Goal: Information Seeking & Learning: Learn about a topic

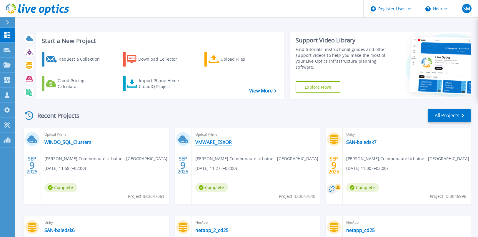
click at [209, 142] on link "VMWARE_ESXOR" at bounding box center [213, 142] width 36 height 6
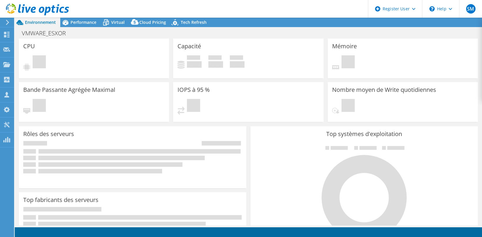
select select "USD"
select select "EUFrankfurt"
select select "EUR"
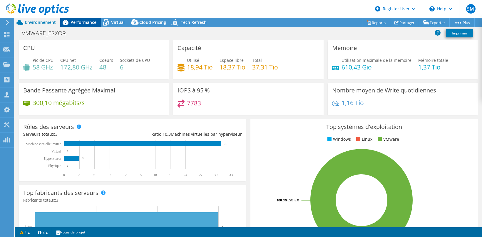
click at [81, 21] on span "Performance" at bounding box center [84, 22] width 26 height 6
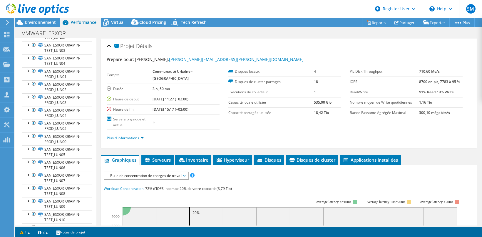
scroll to position [124, 0]
click at [139, 136] on link "Plus d'informations" at bounding box center [125, 137] width 37 height 5
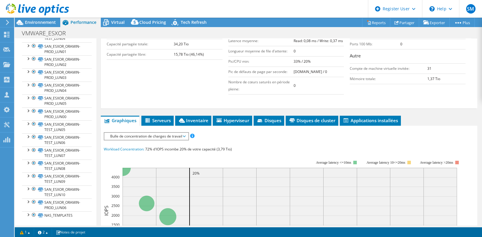
scroll to position [147, 0]
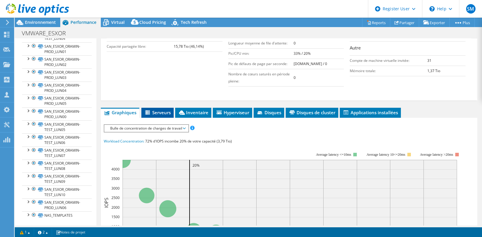
click at [152, 110] on span "Serveurs" at bounding box center [157, 112] width 26 height 6
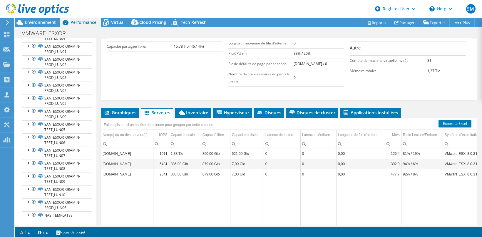
scroll to position [0, 0]
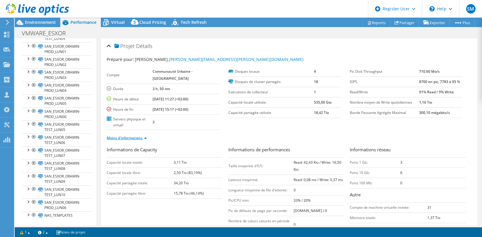
click at [146, 136] on link "Moins d'informations" at bounding box center [127, 137] width 40 height 5
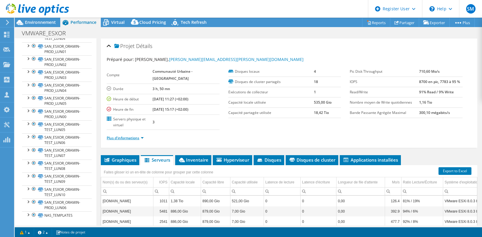
click at [144, 137] on li "Plus d'informations" at bounding box center [127, 138] width 41 height 6
click at [144, 137] on link "Plus d'informations" at bounding box center [125, 137] width 37 height 5
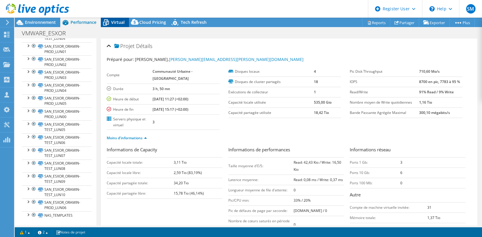
click at [118, 22] on span "Virtual" at bounding box center [118, 22] width 14 height 6
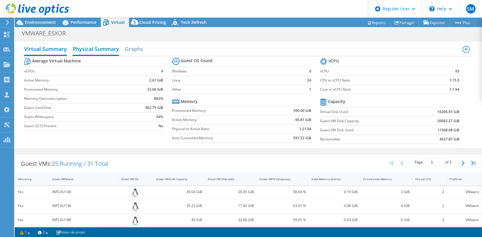
click at [102, 49] on h2 "Physical Summary" at bounding box center [96, 49] width 46 height 13
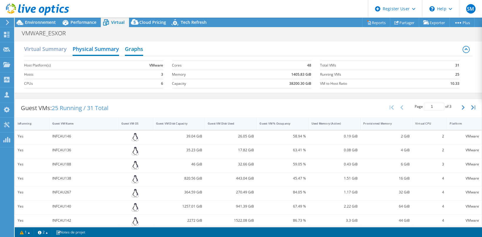
click at [129, 49] on h2 "Graphs" at bounding box center [134, 49] width 18 height 13
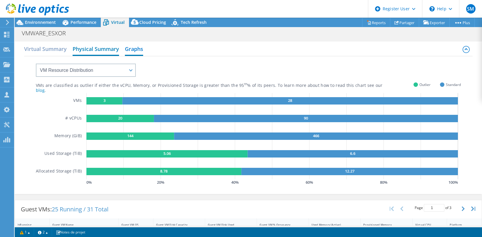
click at [103, 49] on h2 "Physical Summary" at bounding box center [96, 49] width 46 height 13
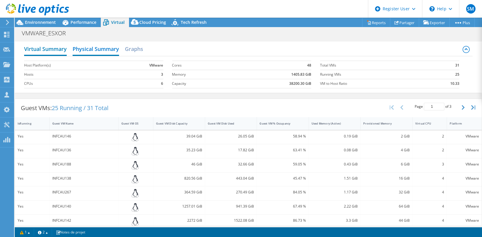
click at [56, 51] on h2 "Virtual Summary" at bounding box center [45, 49] width 43 height 13
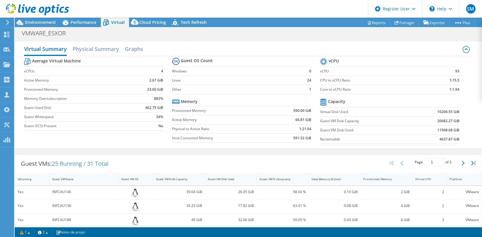
scroll to position [59, 0]
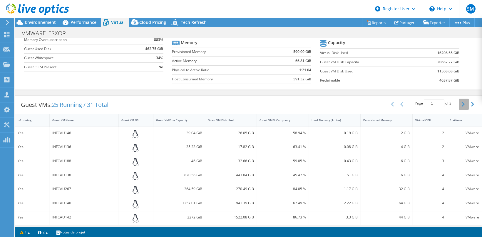
click at [459, 108] on button "button" at bounding box center [464, 103] width 10 height 11
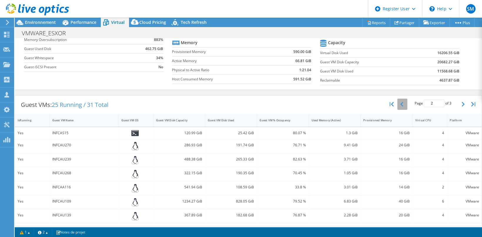
click at [400, 103] on button "button" at bounding box center [402, 103] width 10 height 11
type input "1"
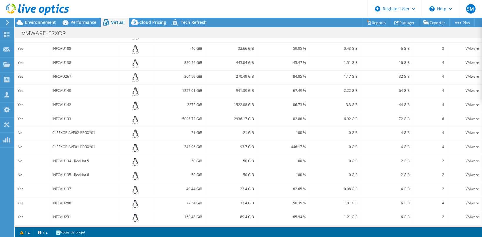
scroll to position [172, 0]
click at [29, 233] on link "1" at bounding box center [25, 231] width 18 height 7
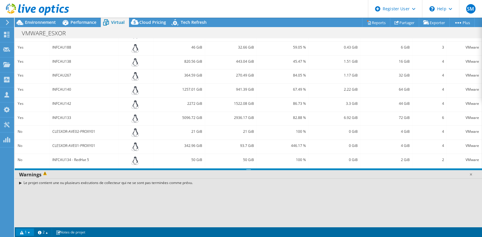
click at [29, 233] on link "1" at bounding box center [25, 231] width 18 height 7
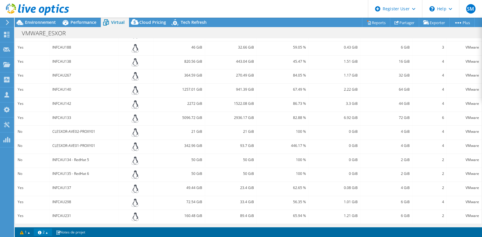
click at [49, 233] on link "2" at bounding box center [43, 231] width 18 height 7
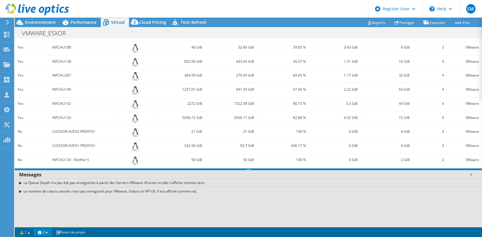
drag, startPoint x: 49, startPoint y: 233, endPoint x: 38, endPoint y: 218, distance: 18.8
click at [38, 218] on div "La Queue Depth n'a pas été pas enregistrée à partir des Servers VMware VCenter …" at bounding box center [248, 202] width 467 height 49
click at [51, 230] on link "2" at bounding box center [43, 231] width 18 height 7
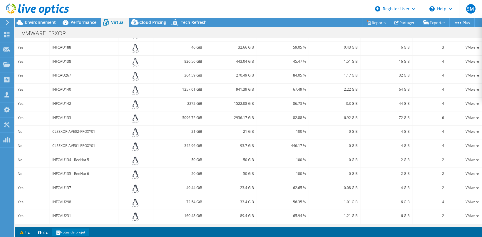
click at [62, 234] on link "Notes de projet" at bounding box center [71, 231] width 38 height 7
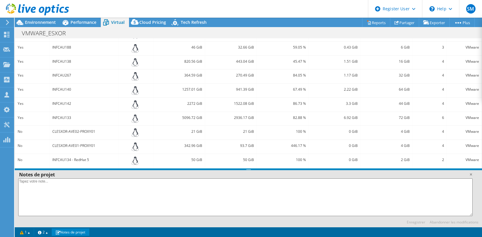
click at [62, 233] on link "Notes de projet" at bounding box center [71, 231] width 38 height 7
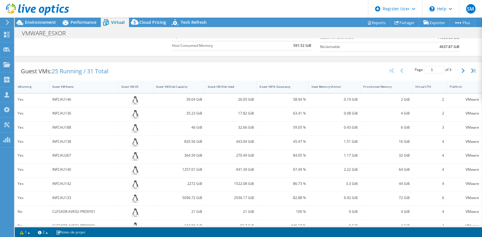
scroll to position [0, 0]
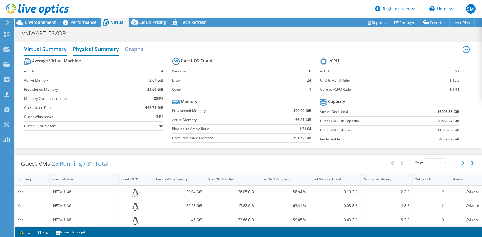
click at [102, 50] on h2 "Physical Summary" at bounding box center [96, 49] width 46 height 13
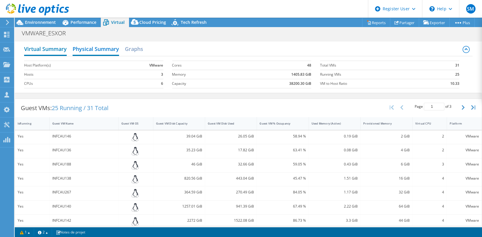
click at [49, 49] on h2 "Virtual Summary" at bounding box center [45, 49] width 43 height 13
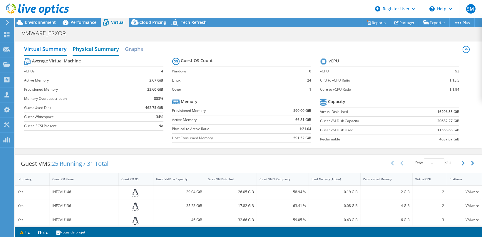
click at [98, 49] on h2 "Physical Summary" at bounding box center [96, 49] width 46 height 13
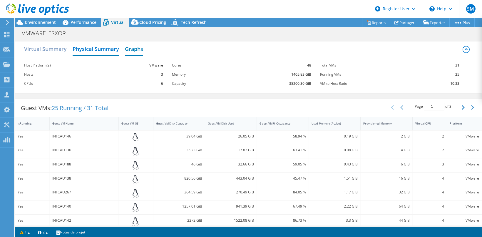
click at [133, 48] on h2 "Graphs" at bounding box center [134, 49] width 18 height 13
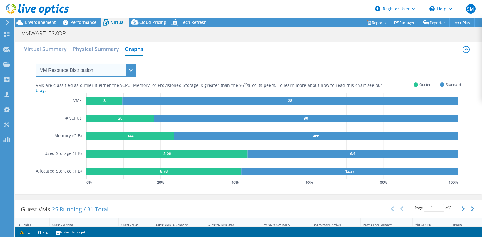
click at [115, 67] on select "VM Resource Distribution Provisioning Contrast Over Provisioning" at bounding box center [86, 70] width 100 height 13
select select "Over Provisioning"
click at [36, 64] on select "VM Resource Distribution Provisioning Contrast Over Provisioning" at bounding box center [86, 70] width 100 height 13
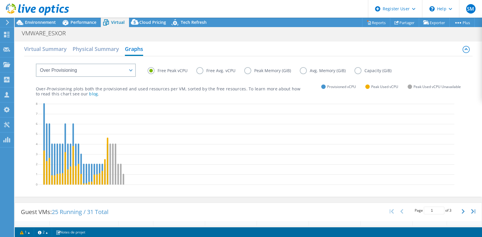
click at [244, 68] on label "Peak Memory (GiB)" at bounding box center [272, 70] width 56 height 7
click at [0, 0] on input "Peak Memory (GiB)" at bounding box center [0, 0] width 0 height 0
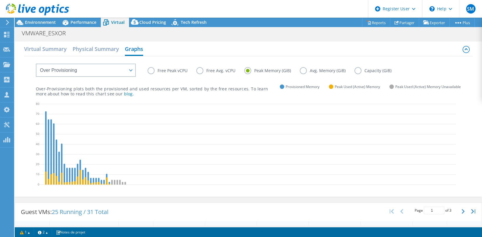
click at [305, 69] on label "Avg. Memory (GiB)" at bounding box center [327, 70] width 55 height 7
click at [0, 0] on input "Avg. Memory (GiB)" at bounding box center [0, 0] width 0 height 0
click at [356, 69] on label "Capacity (GiB)" at bounding box center [378, 70] width 46 height 7
click at [0, 0] on input "Capacity (GiB)" at bounding box center [0, 0] width 0 height 0
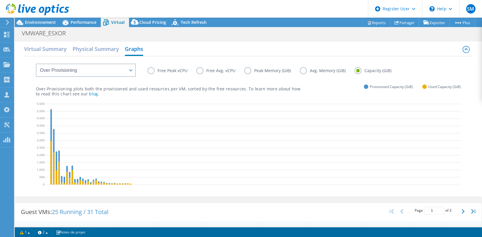
drag, startPoint x: 349, startPoint y: 71, endPoint x: 151, endPoint y: 70, distance: 198.7
click at [151, 70] on label "Free Peak vCPU" at bounding box center [172, 70] width 49 height 7
click at [0, 0] on input "Free Peak vCPU" at bounding box center [0, 0] width 0 height 0
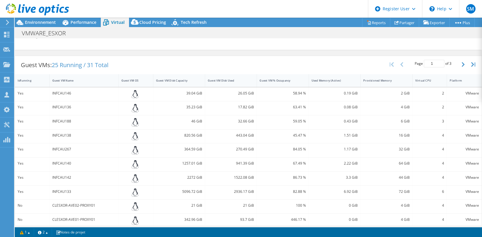
scroll to position [221, 0]
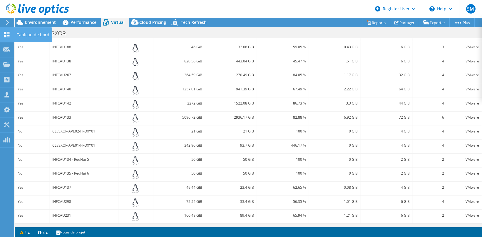
click at [9, 34] on use at bounding box center [7, 35] width 6 height 6
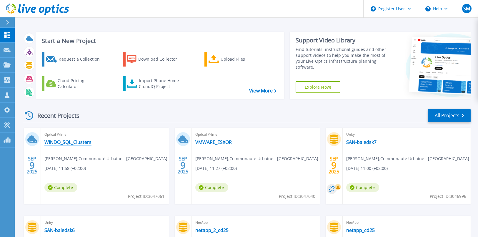
click at [71, 142] on link "WINDO_SQL_Clusters" at bounding box center [67, 142] width 47 height 6
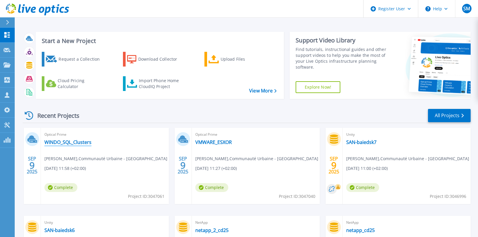
click at [83, 141] on link "WINDO_SQL_Clusters" at bounding box center [67, 142] width 47 height 6
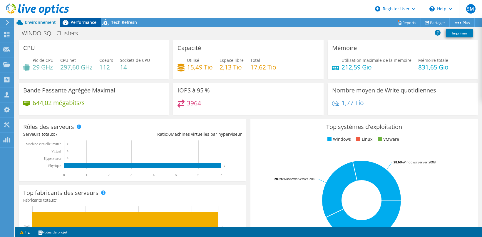
click at [81, 20] on span "Performance" at bounding box center [84, 22] width 26 height 6
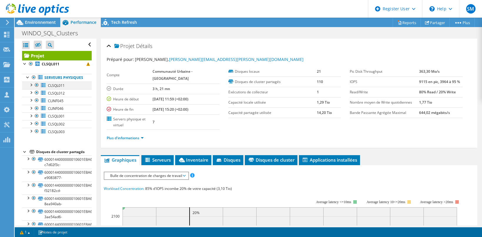
click at [30, 87] on div at bounding box center [31, 84] width 6 height 6
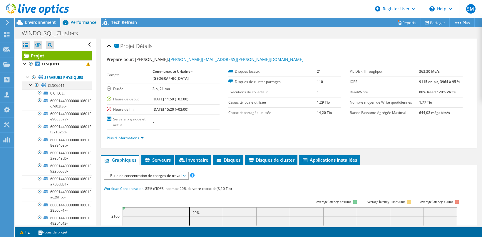
click at [30, 87] on div at bounding box center [31, 84] width 6 height 6
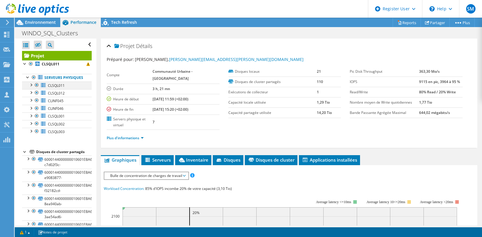
click at [32, 87] on div at bounding box center [31, 84] width 6 height 6
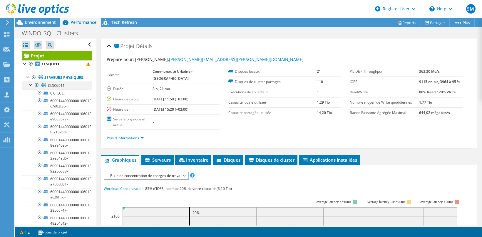
click at [32, 87] on div at bounding box center [31, 84] width 6 height 6
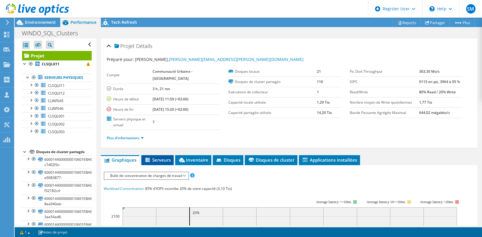
drag, startPoint x: 158, startPoint y: 158, endPoint x: 163, endPoint y: 156, distance: 4.7
click at [158, 158] on span "Serveurs" at bounding box center [157, 160] width 26 height 6
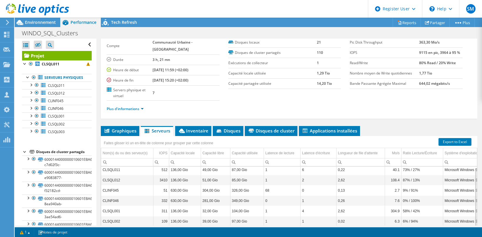
scroll to position [59, 0]
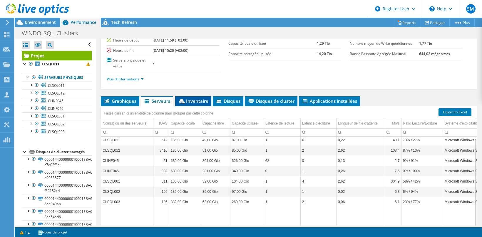
click at [190, 103] on span "Inventaire" at bounding box center [193, 101] width 30 height 6
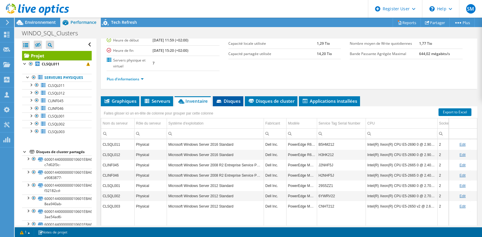
click at [226, 101] on span "Disques" at bounding box center [228, 101] width 25 height 6
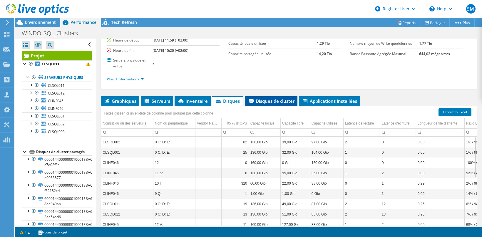
click at [258, 101] on span "Disques de cluster" at bounding box center [271, 101] width 47 height 6
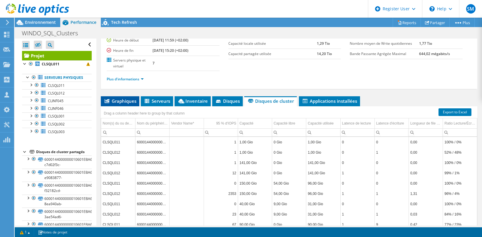
click at [117, 101] on span "Graphiques" at bounding box center [120, 101] width 33 height 6
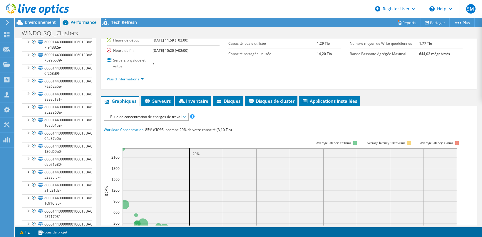
scroll to position [633, 0]
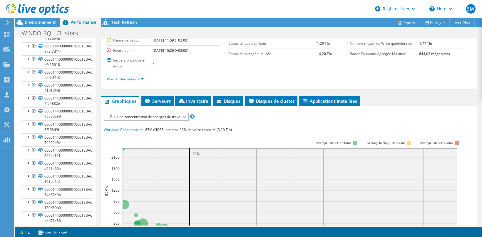
click at [140, 78] on link "Plus d'informations" at bounding box center [125, 78] width 37 height 5
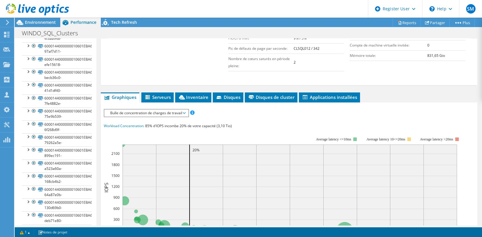
scroll to position [176, 0]
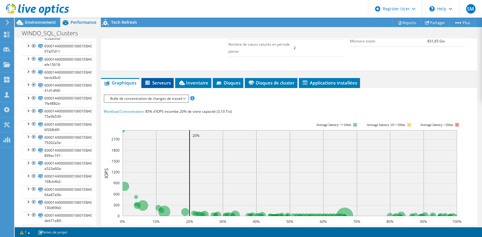
click at [160, 78] on li "Serveurs" at bounding box center [157, 83] width 32 height 10
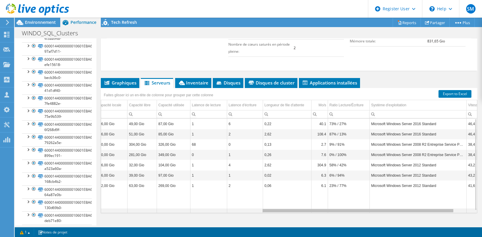
scroll to position [0, 0]
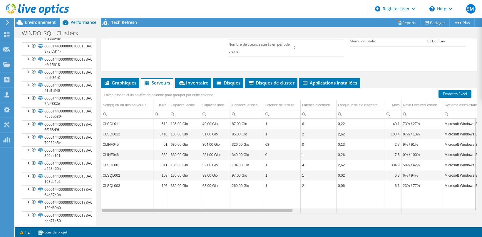
drag, startPoint x: 246, startPoint y: 208, endPoint x: 201, endPoint y: 171, distance: 58.8
click at [223, 199] on body "SM Utilisateur Dell Sophie Muller Sophie.Muller@Dell.com Dell My Profile Log Ou…" at bounding box center [241, 118] width 482 height 237
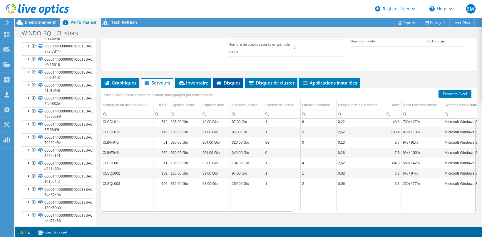
click at [237, 82] on span "Disques" at bounding box center [228, 83] width 25 height 6
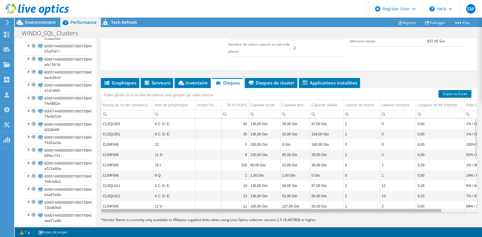
drag, startPoint x: 238, startPoint y: 208, endPoint x: 207, endPoint y: 196, distance: 33.4
click at [207, 198] on body "SM Utilisateur Dell Sophie Muller Sophie.Muller@Dell.com Dell My Profile Log Ou…" at bounding box center [241, 118] width 482 height 237
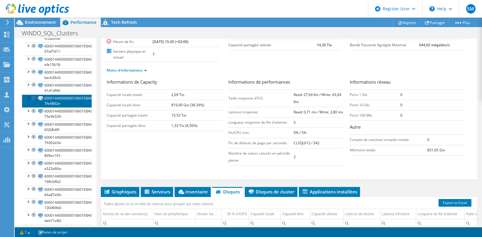
click at [69, 99] on link "6000144000000010601EBA67861F3CCD-7fe4882e-" at bounding box center [57, 100] width 70 height 13
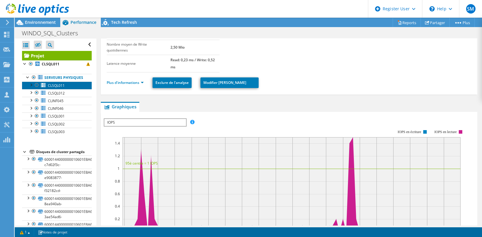
click at [61, 88] on span "CLSQL011" at bounding box center [56, 85] width 17 height 5
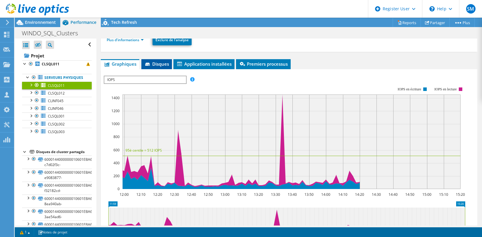
click at [160, 63] on span "Disques" at bounding box center [156, 64] width 25 height 6
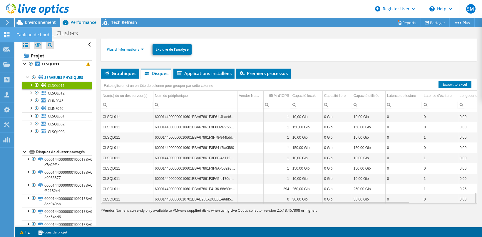
click at [7, 32] on icon at bounding box center [6, 35] width 7 height 6
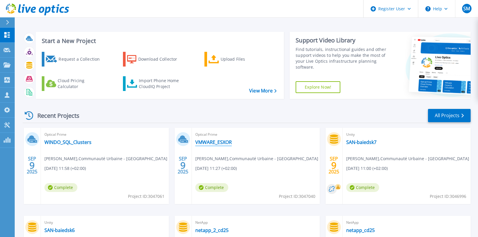
click at [216, 143] on link "VMWARE_ESXOR" at bounding box center [213, 142] width 36 height 6
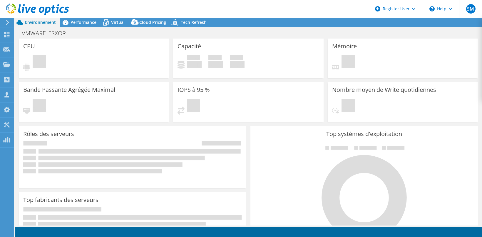
select select "EUFrankfurt"
select select "EUR"
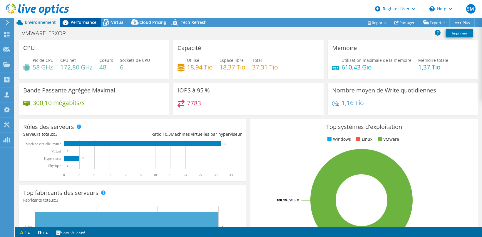
click at [86, 21] on span "Performance" at bounding box center [84, 22] width 26 height 6
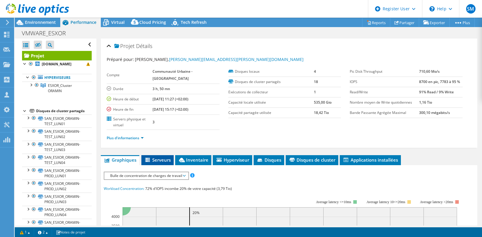
click at [161, 158] on span "Serveurs" at bounding box center [157, 160] width 26 height 6
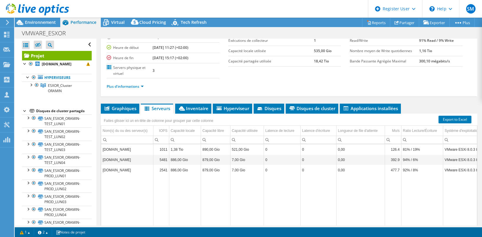
scroll to position [59, 0]
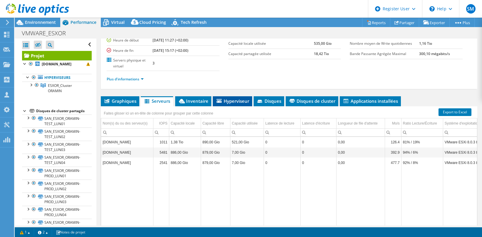
click at [225, 98] on span "Hyperviseur" at bounding box center [233, 101] width 34 height 6
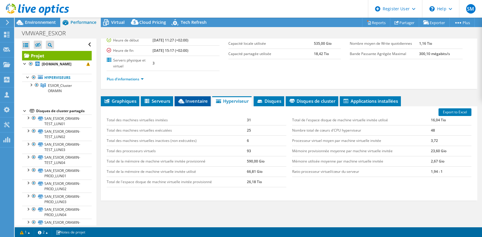
click at [196, 101] on span "Inventaire" at bounding box center [193, 101] width 30 height 6
